Goal: Task Accomplishment & Management: Manage account settings

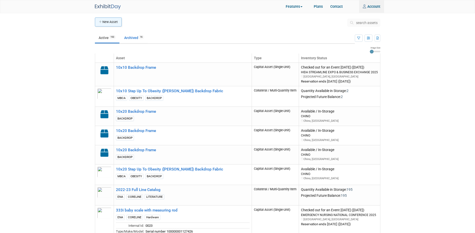
type input "rachel.jordan@seca.com"
click at [113, 22] on button "New Asset" at bounding box center [108, 22] width 27 height 9
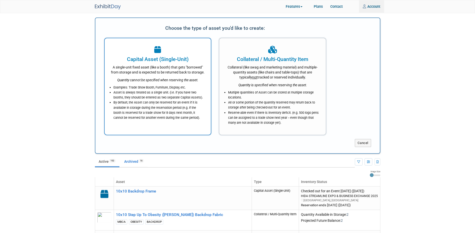
click at [152, 62] on div "Capital Asset (Single-Unit)" at bounding box center [158, 60] width 94 height 8
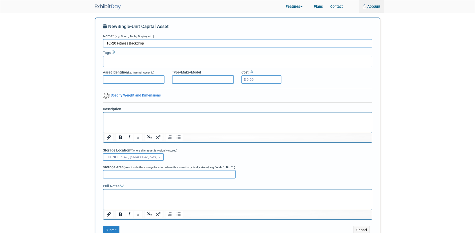
type input "10x20 Fitness Backdrop"
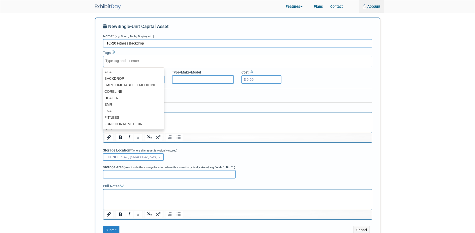
click at [130, 63] on div at bounding box center [237, 62] width 269 height 12
click at [125, 75] on div "ADA" at bounding box center [133, 72] width 61 height 7
click at [124, 76] on div "BACKDROP" at bounding box center [133, 78] width 61 height 7
click at [125, 78] on div "BACKDROP" at bounding box center [133, 78] width 61 height 7
click at [153, 59] on div at bounding box center [237, 62] width 269 height 12
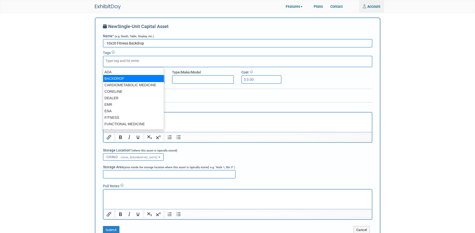
click at [121, 76] on div "BACKDROP" at bounding box center [133, 78] width 61 height 7
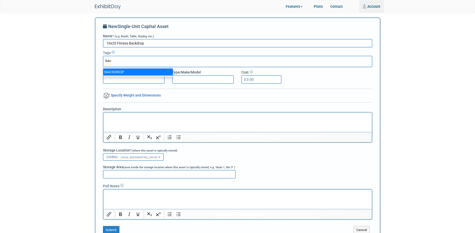
click at [125, 74] on div "BACKDROP" at bounding box center [138, 72] width 70 height 7
drag, startPoint x: 125, startPoint y: 70, endPoint x: 127, endPoint y: 64, distance: 6.4
click at [125, 70] on div "BACKDROP" at bounding box center [138, 72] width 70 height 7
type input "bac"
click at [177, 92] on div at bounding box center [237, 91] width 269 height 4
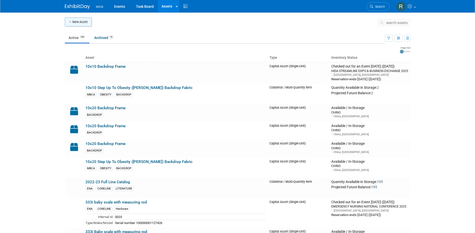
click at [73, 20] on button "New Asset" at bounding box center [78, 22] width 27 height 9
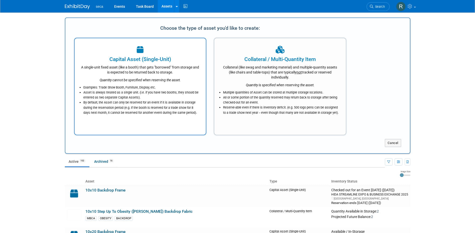
click at [138, 53] on icon at bounding box center [140, 50] width 7 height 8
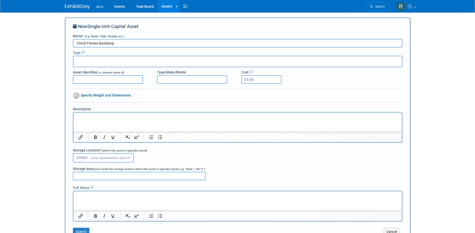
type input "10x20 Fitness Backdrop"
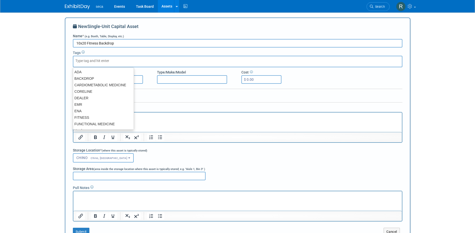
click at [114, 62] on input "text" at bounding box center [95, 60] width 40 height 5
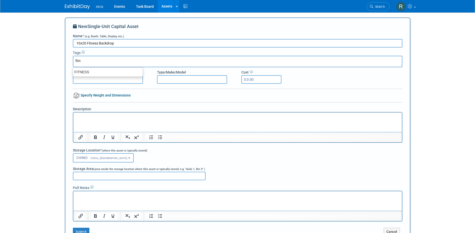
type input "fitne"
click at [103, 70] on div "FITNESS" at bounding box center [108, 72] width 70 height 7
type input "FITNESS"
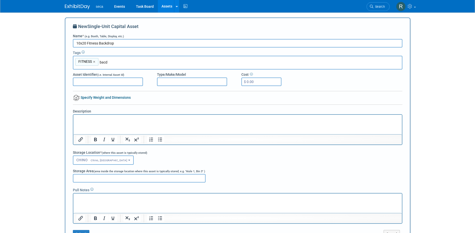
type input "bac"
click at [98, 74] on div "BACKDROP" at bounding box center [108, 74] width 70 height 7
type input "FITNESS, BACKDROP"
click at [106, 119] on p "Rich Text Area. Press ALT-0 for help." at bounding box center [237, 119] width 323 height 5
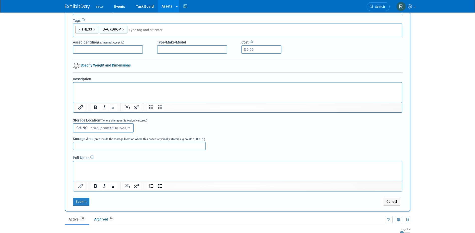
scroll to position [75, 0]
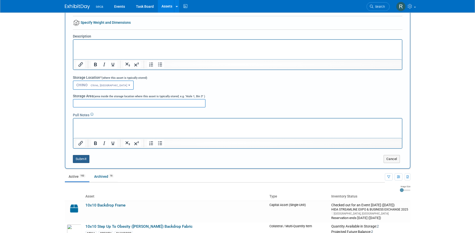
click at [81, 160] on button "Submit" at bounding box center [81, 159] width 17 height 8
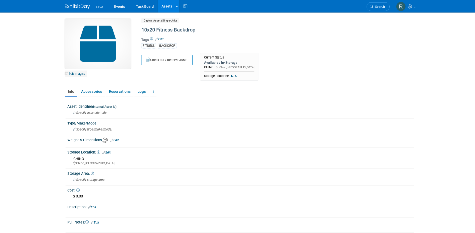
click at [75, 74] on link "Edit Images" at bounding box center [76, 74] width 22 height 6
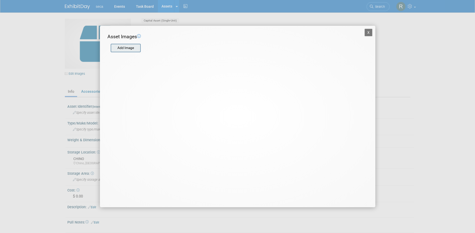
click at [130, 47] on input "file" at bounding box center [111, 48] width 60 height 8
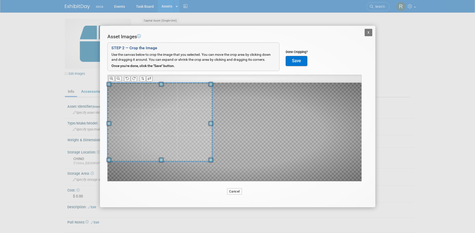
click at [122, 121] on span at bounding box center [159, 122] width 105 height 79
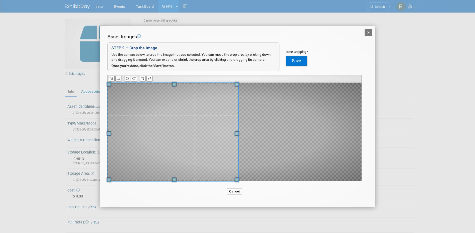
click at [400, 191] on div "X Asset Images Add Image STEP 2 — Crop the Image Use the canvas below to crop t…" at bounding box center [237, 116] width 475 height 233
click at [116, 79] on button at bounding box center [118, 78] width 6 height 5
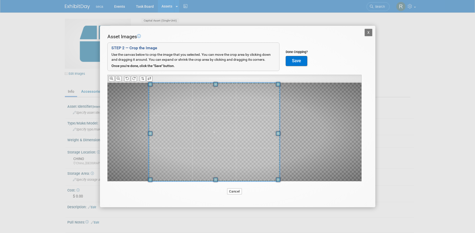
click at [237, 136] on span at bounding box center [214, 132] width 131 height 99
click at [311, 135] on div at bounding box center [234, 132] width 254 height 99
click at [110, 79] on icon at bounding box center [111, 78] width 3 height 3
click at [117, 79] on icon at bounding box center [118, 78] width 3 height 3
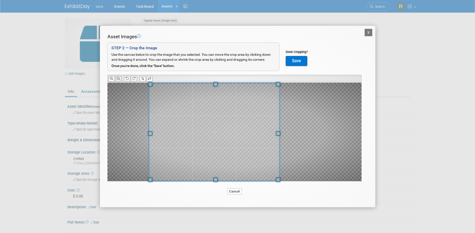
click at [117, 79] on icon at bounding box center [118, 78] width 3 height 3
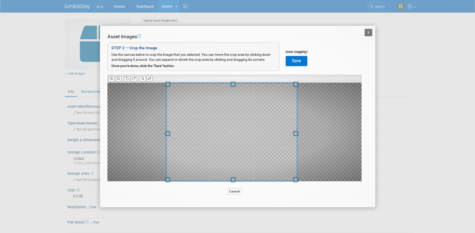
click at [238, 134] on span at bounding box center [231, 132] width 131 height 99
click at [117, 79] on icon at bounding box center [118, 78] width 3 height 3
click at [236, 129] on span at bounding box center [234, 132] width 131 height 99
click at [300, 63] on button "Save" at bounding box center [297, 61] width 22 height 10
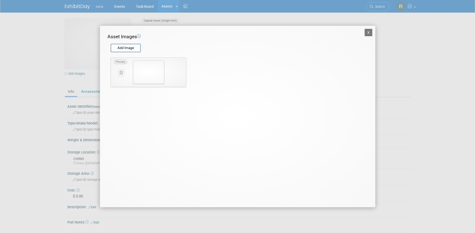
click at [369, 33] on button "X" at bounding box center [368, 33] width 8 height 8
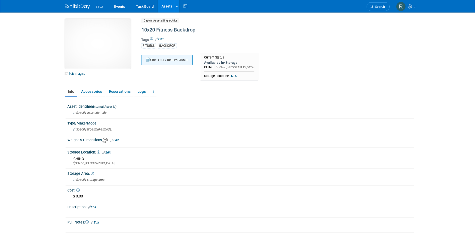
click at [165, 60] on button "Check out / Reserve Asset" at bounding box center [166, 60] width 51 height 11
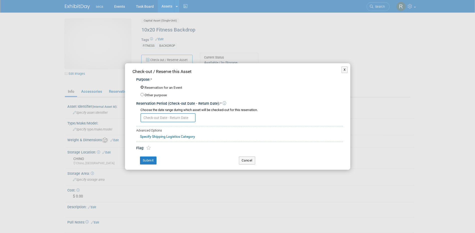
click at [141, 87] on input "Reservation for an Event" at bounding box center [141, 87] width 3 height 3
radio input "true"
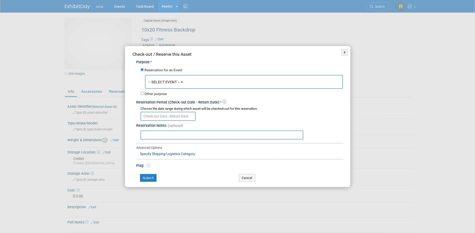
click at [169, 82] on span "-- SELECT EVENT --" at bounding box center [164, 82] width 32 height 4
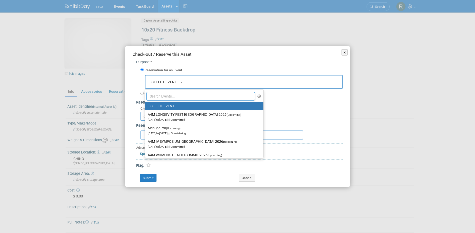
click at [167, 94] on input "text" at bounding box center [200, 96] width 109 height 9
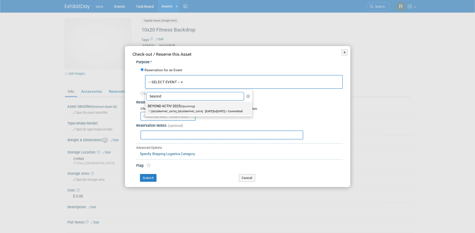
type input "beyond"
click at [174, 109] on span "Dallas, TX Oct 2, 2025 to Oct 3, 2025 Committed" at bounding box center [195, 109] width 95 height 9
click at [146, 108] on input "BEYOND ACTIV 2025 (Upcoming) Dallas, TX Oct 2, 2025 to Oct 3, 2025 Committed" at bounding box center [144, 106] width 3 height 3
select select "11143813"
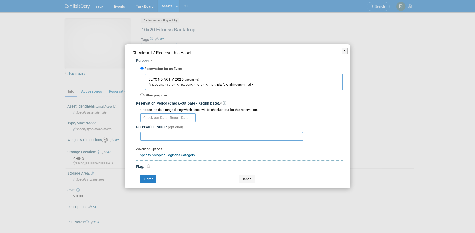
click at [168, 116] on input "text" at bounding box center [167, 117] width 55 height 9
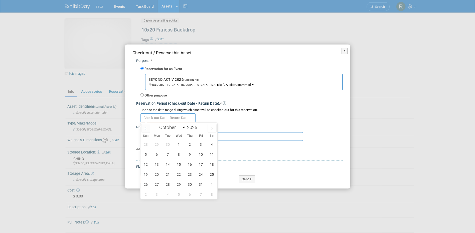
click at [146, 127] on icon at bounding box center [146, 129] width 4 height 4
select select "8"
click at [180, 176] on span "24" at bounding box center [179, 175] width 10 height 10
type input "Sep 24, 2025"
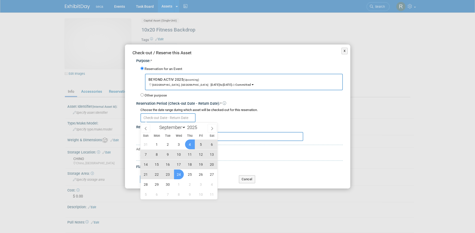
click at [241, 115] on div at bounding box center [241, 118] width 202 height 10
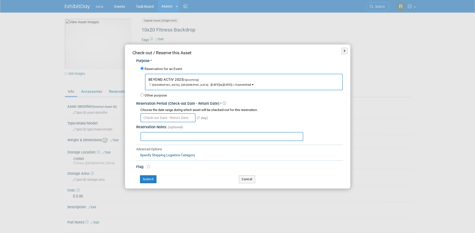
click at [156, 118] on input "text" at bounding box center [167, 117] width 55 height 9
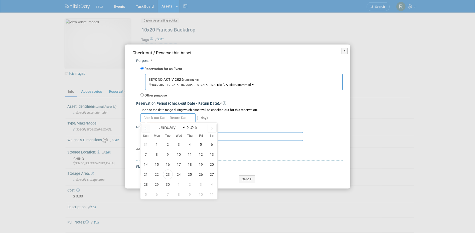
click at [146, 127] on icon at bounding box center [146, 129] width 4 height 4
click at [209, 127] on span at bounding box center [211, 128] width 9 height 9
select select "8"
click at [172, 176] on span "23" at bounding box center [168, 175] width 10 height 10
click at [180, 175] on span "24" at bounding box center [179, 175] width 10 height 10
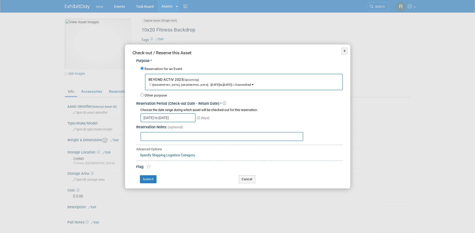
click at [158, 119] on input "Sep 23, 2025 to Sep 24, 2025" at bounding box center [167, 117] width 55 height 9
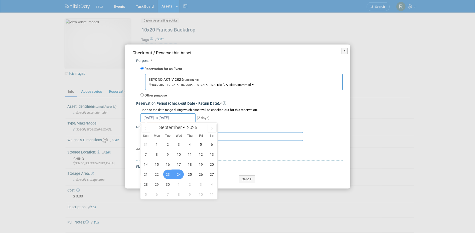
click at [180, 175] on span "24" at bounding box center [179, 175] width 10 height 10
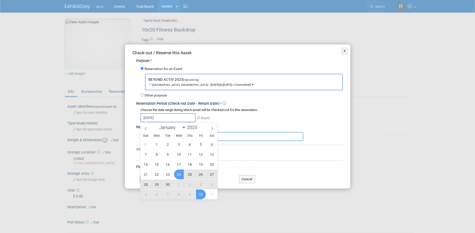
click at [199, 194] on span "10" at bounding box center [201, 195] width 10 height 10
type input "Sep 24, 2025 to Oct 10, 2025"
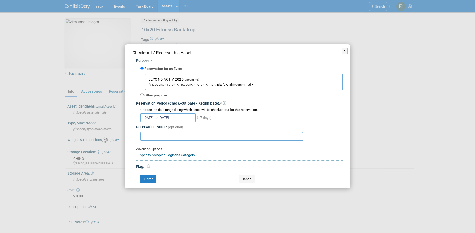
click at [158, 135] on input "text" at bounding box center [221, 136] width 163 height 9
click at [190, 135] on input "Dropped of by Graphic Details 9/22" at bounding box center [221, 136] width 163 height 9
type input "Dropped of by Graphic Details on 9/22"
click at [151, 136] on input "Dropped of by Graphic Details on 9/22" at bounding box center [221, 136] width 163 height 9
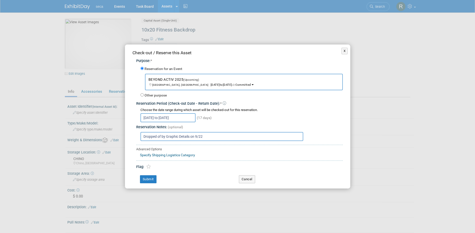
click at [151, 136] on input "Dropped of by Graphic Details on 9/22" at bounding box center [221, 136] width 163 height 9
click at [148, 177] on button "Submit" at bounding box center [148, 179] width 17 height 8
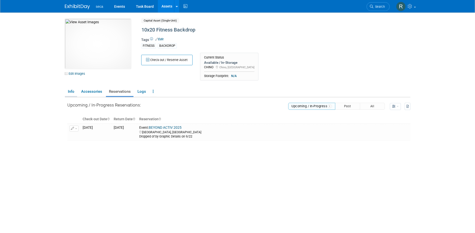
click at [72, 94] on link "Info" at bounding box center [71, 91] width 12 height 9
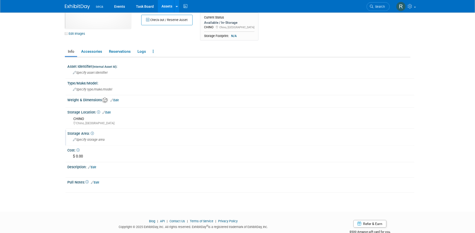
scroll to position [50, 0]
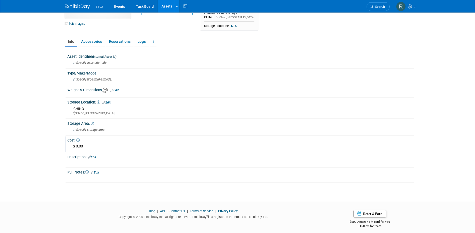
click at [83, 145] on div "$ 0.00" at bounding box center [240, 147] width 339 height 8
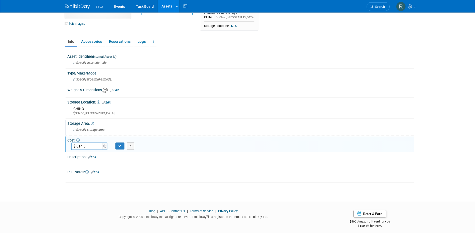
type input "$ 814.50"
click at [117, 146] on button "button" at bounding box center [119, 146] width 9 height 7
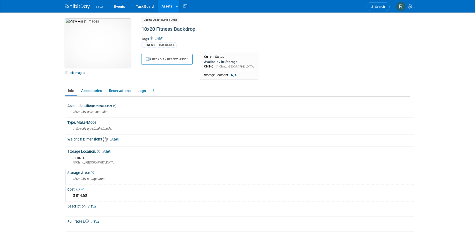
scroll to position [0, 0]
click at [164, 6] on link "Assets" at bounding box center [167, 6] width 18 height 13
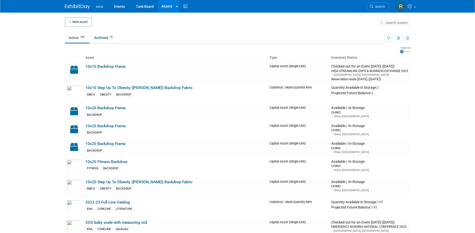
click at [78, 20] on button "New Asset" at bounding box center [78, 22] width 27 height 9
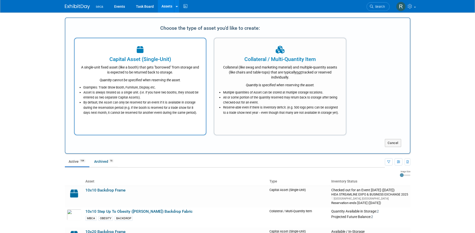
click at [137, 72] on div "A single-unit fixed asset (like a booth) that gets "borrowed" from storage and …" at bounding box center [140, 69] width 119 height 12
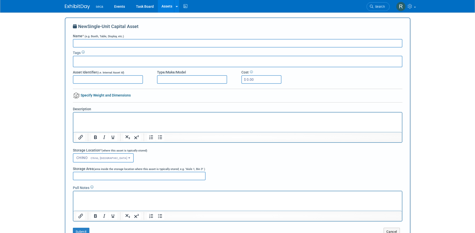
type input "R"
type input "Fitness Rollup Banner"
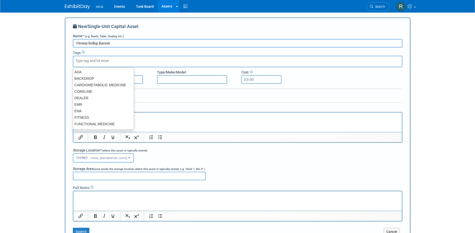
click at [111, 60] on input "text" at bounding box center [95, 60] width 40 height 5
click at [89, 117] on div "FITNESS" at bounding box center [103, 117] width 61 height 7
type input "FITNESS"
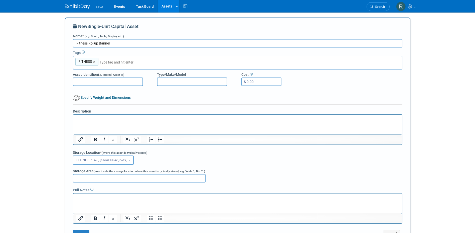
click at [110, 62] on input "text" at bounding box center [135, 62] width 70 height 5
type input "r"
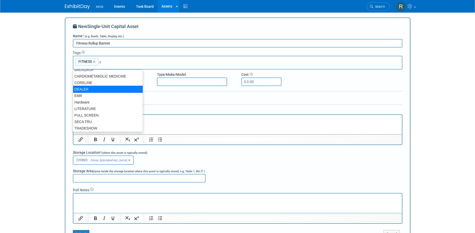
scroll to position [6, 0]
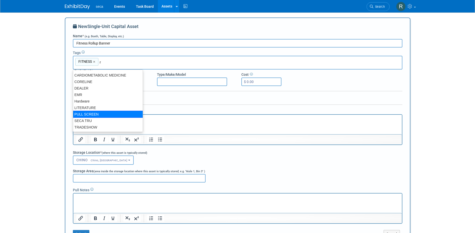
click at [95, 113] on div "PULL SCREEN" at bounding box center [108, 114] width 70 height 7
type input "FITNESS, PULL SCREEN"
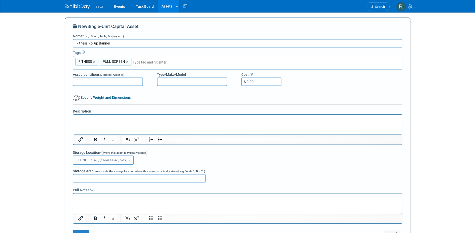
click at [252, 82] on input "$ 0.00" at bounding box center [261, 82] width 40 height 9
click at [254, 82] on input "$ 0.00" at bounding box center [261, 82] width 40 height 9
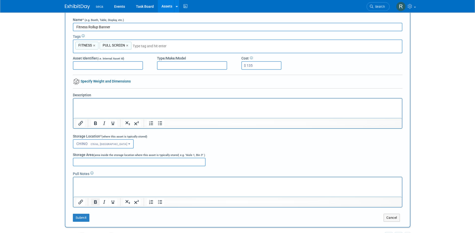
scroll to position [25, 0]
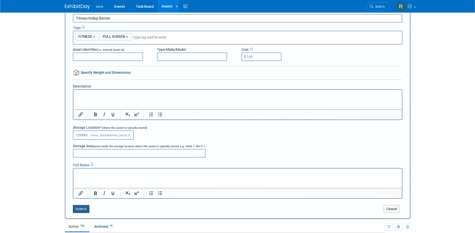
type input "$ 135.00"
click at [76, 207] on button "Submit" at bounding box center [81, 209] width 17 height 8
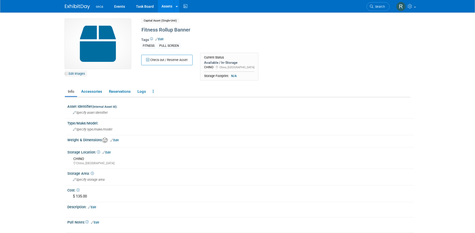
click at [79, 75] on link "Edit Images" at bounding box center [76, 74] width 22 height 6
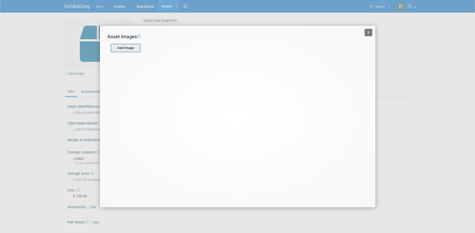
click at [132, 49] on input "file" at bounding box center [111, 48] width 60 height 8
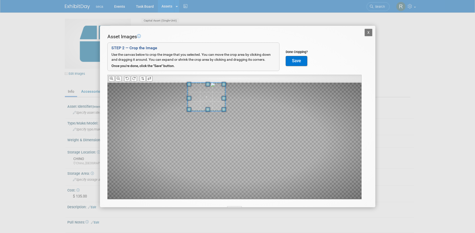
click at [198, 83] on div at bounding box center [206, 97] width 38 height 29
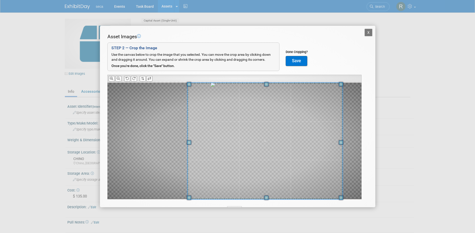
click at [375, 233] on html "seca Events Task Board Assets New Asset Search Assets" at bounding box center [237, 116] width 475 height 233
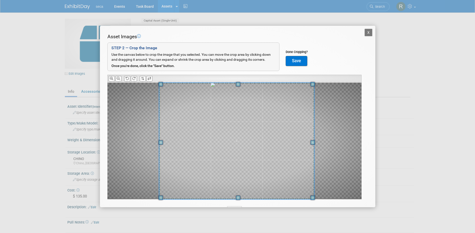
click at [255, 160] on span at bounding box center [236, 141] width 155 height 117
click at [303, 62] on button "Save" at bounding box center [297, 61] width 22 height 10
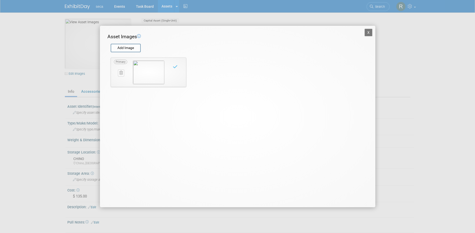
click at [368, 31] on button "X" at bounding box center [368, 33] width 8 height 8
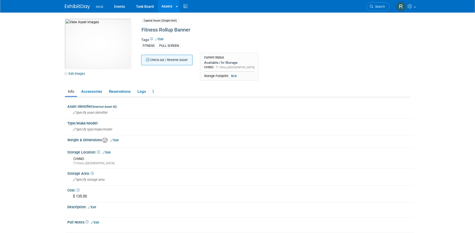
click at [166, 59] on button "Check out / Reserve Asset" at bounding box center [166, 60] width 51 height 11
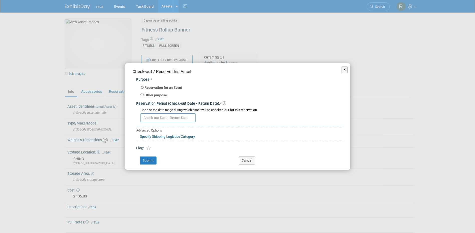
click at [141, 88] on input "Reservation for an Event" at bounding box center [141, 87] width 3 height 3
radio input "true"
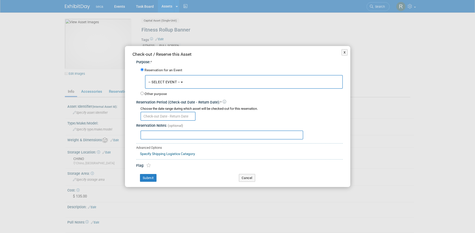
click at [164, 83] on span "-- SELECT EVENT --" at bounding box center [164, 82] width 32 height 4
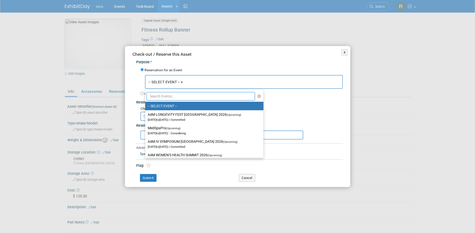
click at [164, 95] on input "text" at bounding box center [200, 96] width 109 height 9
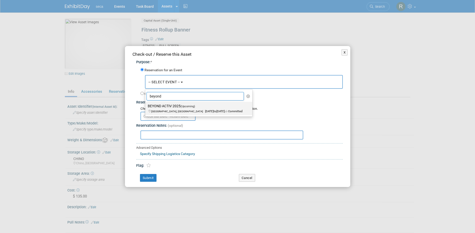
type input "beyond"
click at [169, 107] on label "BEYOND ACTIV 2025 (Upcoming) Dallas, TX Oct 2, 2025 to Oct 3, 2025 Committed" at bounding box center [198, 109] width 100 height 12
click at [146, 107] on input "BEYOND ACTIV 2025 (Upcoming) Dallas, TX Oct 2, 2025 to Oct 3, 2025 Committed" at bounding box center [144, 106] width 3 height 3
select select "11143813"
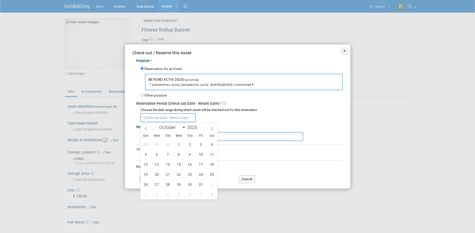
click at [166, 120] on input "text" at bounding box center [167, 117] width 55 height 9
click at [146, 129] on icon at bounding box center [146, 129] width 4 height 4
select select "8"
click at [177, 173] on span "24" at bounding box center [179, 175] width 10 height 10
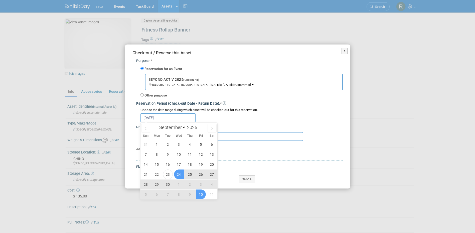
click at [199, 193] on span "10" at bounding box center [201, 195] width 10 height 10
type input "Sep 24, 2025 to Oct 10, 2025"
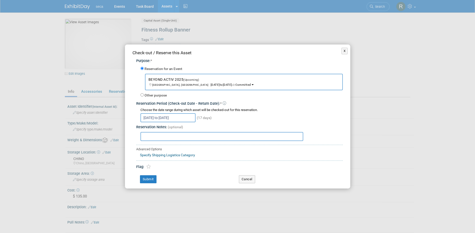
click at [171, 135] on input "text" at bounding box center [221, 136] width 163 height 9
paste input "C:\Users\JordanR\OneDrive - seca\Desktop\2025-09-23 12_19_54-Inbox - rachel.jor…"
click at [187, 137] on input "C:\Users\JordanR\OneDrive - seca\Desktop\2025-09-23 12_19_54-Inbox - rachel.jor…" at bounding box center [221, 136] width 163 height 9
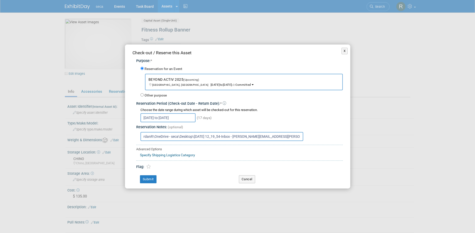
click at [187, 137] on input "C:\Users\JordanR\OneDrive - seca\Desktop\2025-09-23 12_19_54-Inbox - rachel.jor…" at bounding box center [221, 136] width 163 height 9
type input "Dropped off by Graphic Details on 9/22"
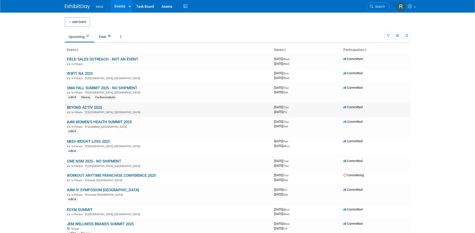
click at [88, 107] on link "BEYOND ACTIV 2025" at bounding box center [84, 107] width 35 height 5
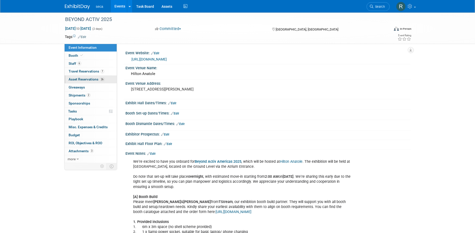
click at [86, 79] on span "Asset Reservations 26" at bounding box center [87, 79] width 36 height 4
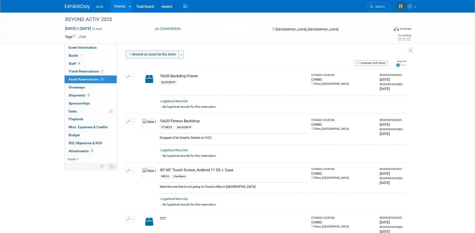
click at [156, 56] on button "Reserve an Asset for this Event" at bounding box center [152, 55] width 53 height 8
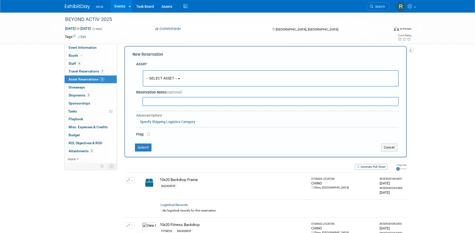
scroll to position [5, 0]
click at [170, 79] on span "-- SELECT ASSET --" at bounding box center [161, 78] width 31 height 4
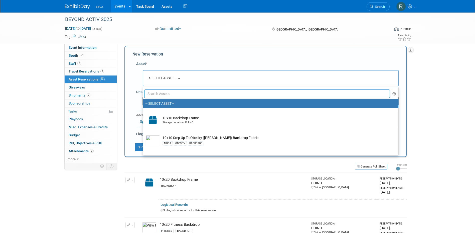
click at [169, 93] on input "text" at bounding box center [267, 94] width 246 height 9
click at [168, 6] on link "Assets" at bounding box center [167, 6] width 18 height 13
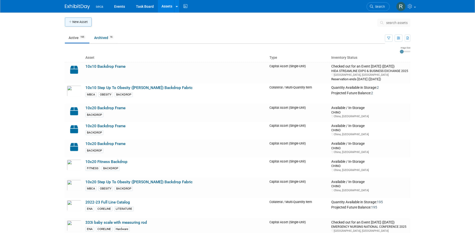
click at [86, 19] on button "New Asset" at bounding box center [78, 22] width 27 height 9
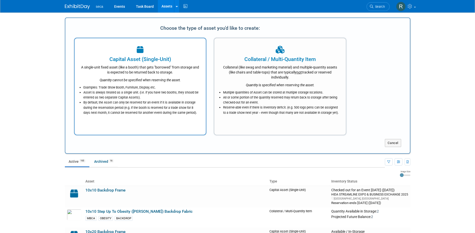
click at [143, 66] on div "A single-unit fixed asset (like a booth) that gets "borrowed" from storage and …" at bounding box center [140, 69] width 119 height 12
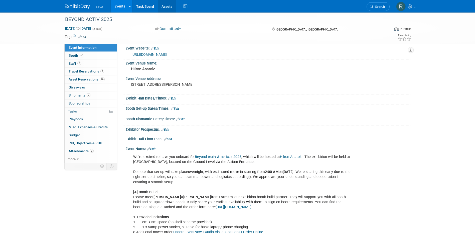
click at [165, 5] on link "Assets" at bounding box center [167, 6] width 18 height 13
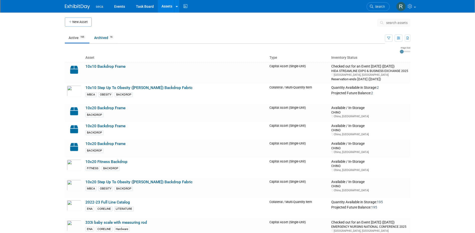
click at [71, 22] on icon "button" at bounding box center [71, 22] width 4 height 3
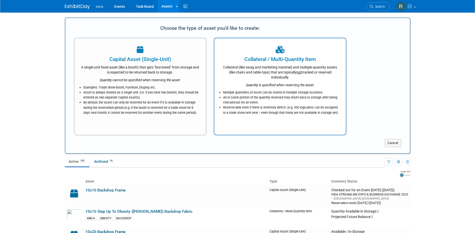
click at [263, 65] on div "Collateral (like swag and marketing material) and multiple-quantity assets (lik…" at bounding box center [279, 71] width 119 height 17
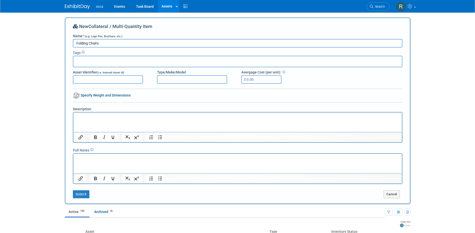
type input "Folding Chairs"
click at [102, 60] on input "text" at bounding box center [95, 60] width 40 height 5
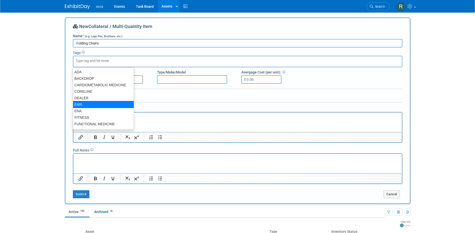
click at [16, 85] on body "seca Events Task Board Assets New Asset Search Assets Bulk Upload Assets Storag…" at bounding box center [237, 116] width 475 height 233
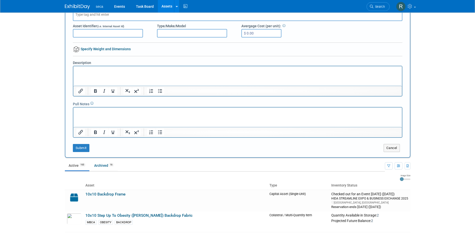
scroll to position [50, 0]
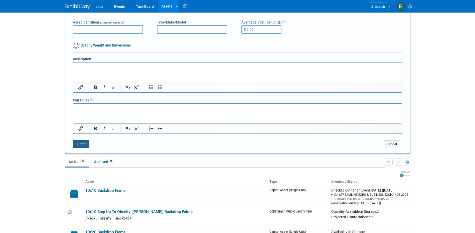
click at [82, 144] on button "Submit" at bounding box center [81, 144] width 17 height 8
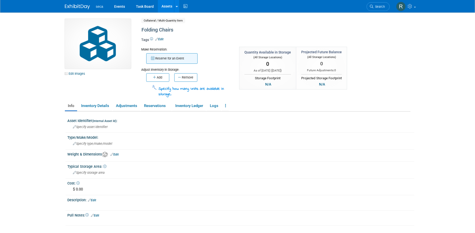
click at [167, 61] on button "Reserve for an Event" at bounding box center [171, 58] width 51 height 11
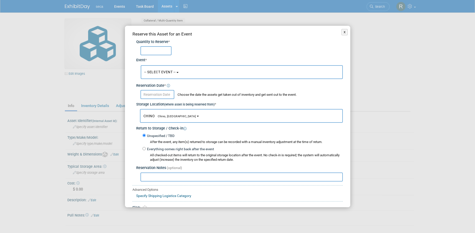
type input "3"
type input "2"
click at [168, 73] on span "-- SELECT EVENT --" at bounding box center [160, 72] width 32 height 4
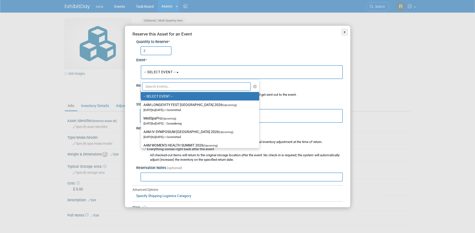
click at [171, 86] on input "text" at bounding box center [196, 86] width 109 height 9
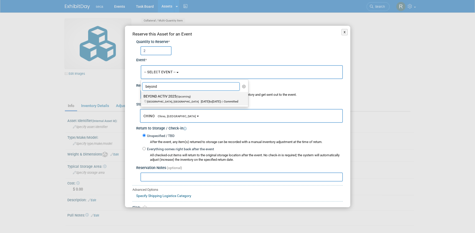
type input "beyond"
click at [171, 101] on span "Dallas, TX Oct 2, 2025 to Oct 3, 2025 Committed" at bounding box center [190, 99] width 95 height 9
click at [142, 98] on input "BEYOND ACTIV 2025 (Upcoming) Dallas, TX Oct 2, 2025 to Oct 3, 2025 Committed" at bounding box center [139, 96] width 3 height 3
select select "11143813"
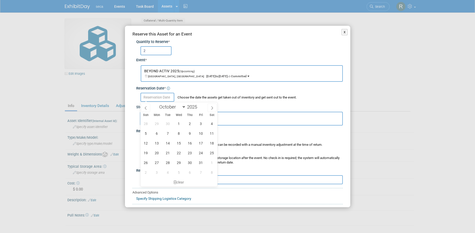
click at [163, 96] on input "text" at bounding box center [157, 97] width 34 height 9
click at [145, 106] on icon at bounding box center [146, 108] width 4 height 4
select select "8"
click at [180, 152] on span "24" at bounding box center [179, 153] width 10 height 10
type input "Sep 24, 2025"
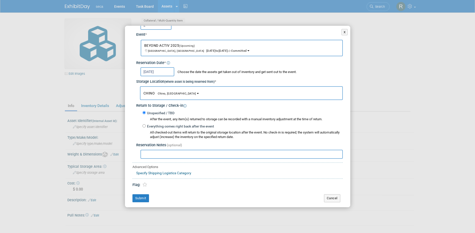
scroll to position [26, 0]
click at [140, 197] on button "Submit" at bounding box center [140, 198] width 17 height 8
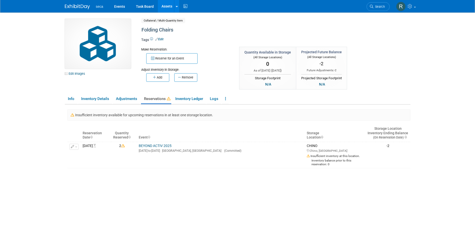
click at [74, 6] on img at bounding box center [77, 6] width 25 height 5
